Goal: Task Accomplishment & Management: Manage account settings

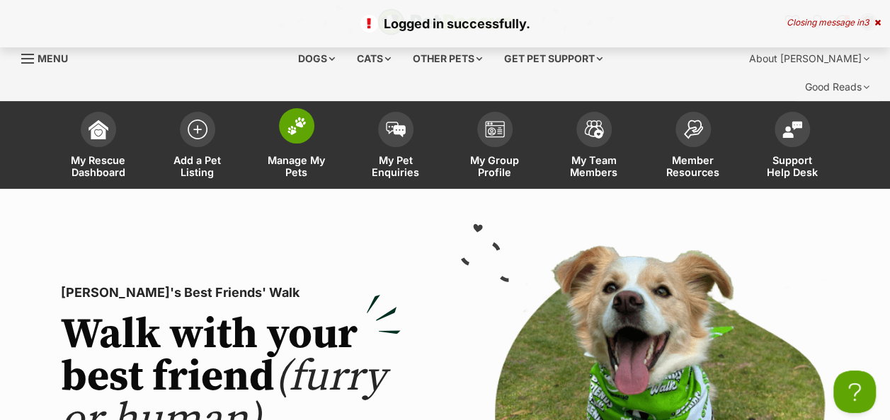
click at [294, 117] on img at bounding box center [297, 126] width 20 height 18
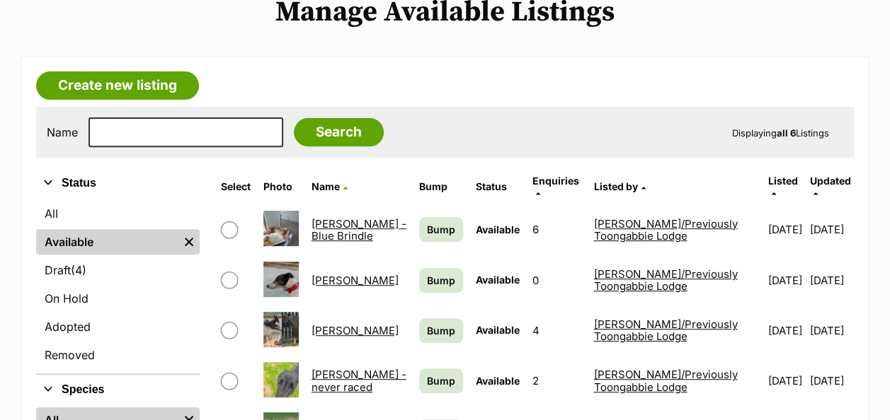
scroll to position [212, 0]
click at [427, 222] on span "Bump" at bounding box center [441, 229] width 28 height 15
click at [427, 273] on span "Bump" at bounding box center [441, 280] width 28 height 15
click at [419, 318] on link "Bump" at bounding box center [441, 330] width 44 height 25
click at [427, 374] on span "Bump" at bounding box center [441, 381] width 28 height 15
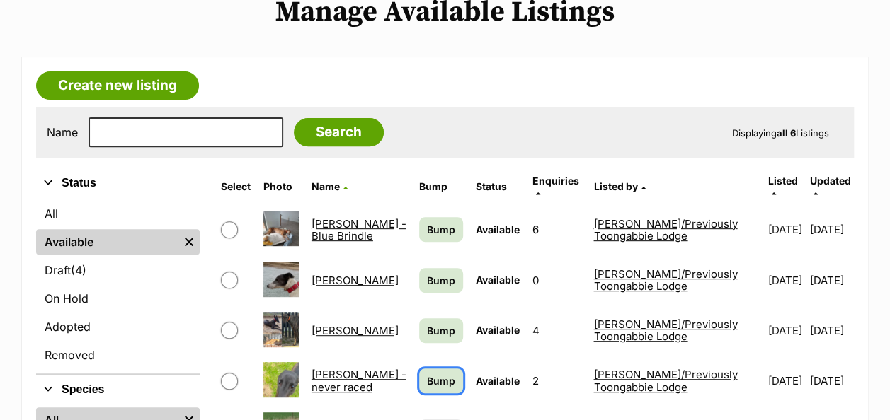
scroll to position [354, 0]
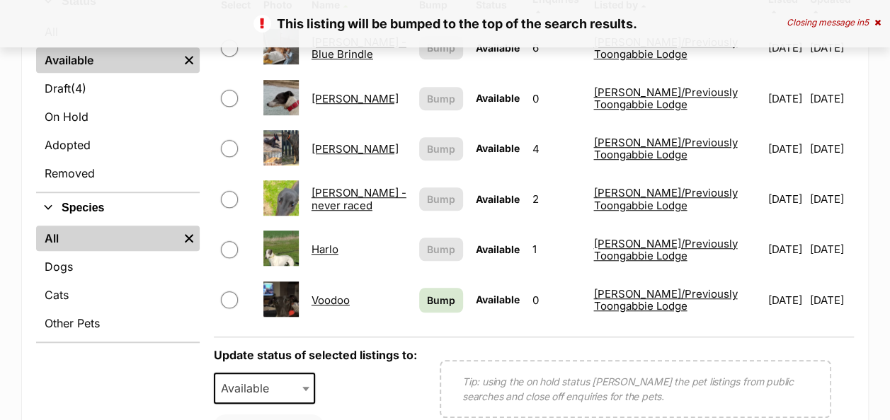
scroll to position [425, 0]
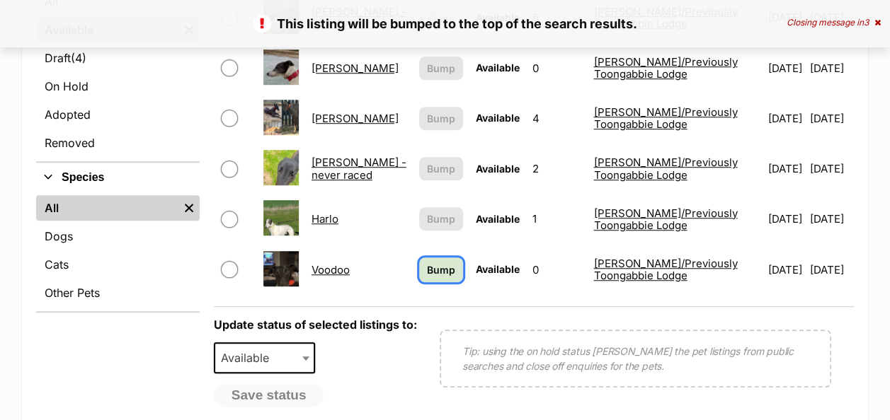
click at [427, 263] on span "Bump" at bounding box center [441, 270] width 28 height 15
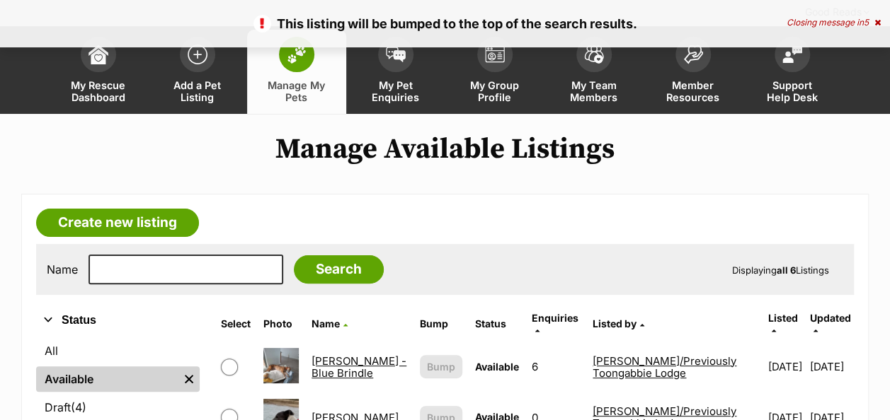
scroll to position [212, 0]
